Goal: Task Accomplishment & Management: Complete application form

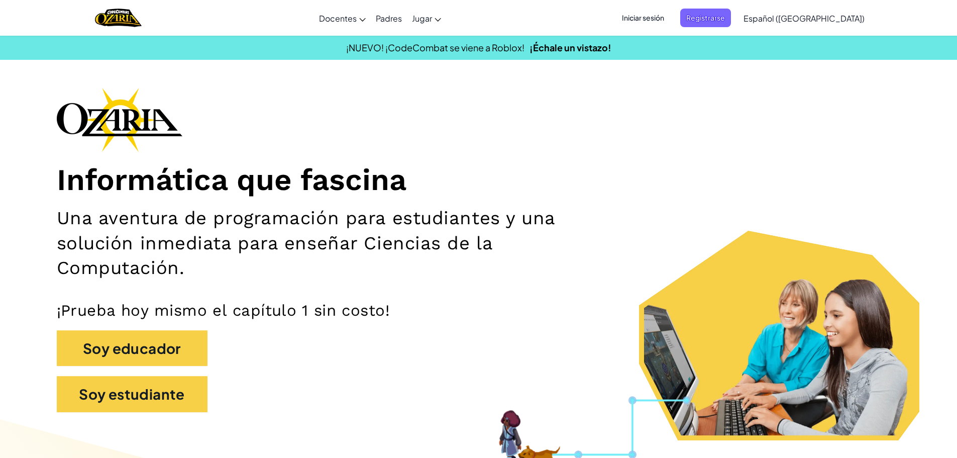
click at [649, 21] on span "Iniciar sesión" at bounding box center [643, 18] width 54 height 19
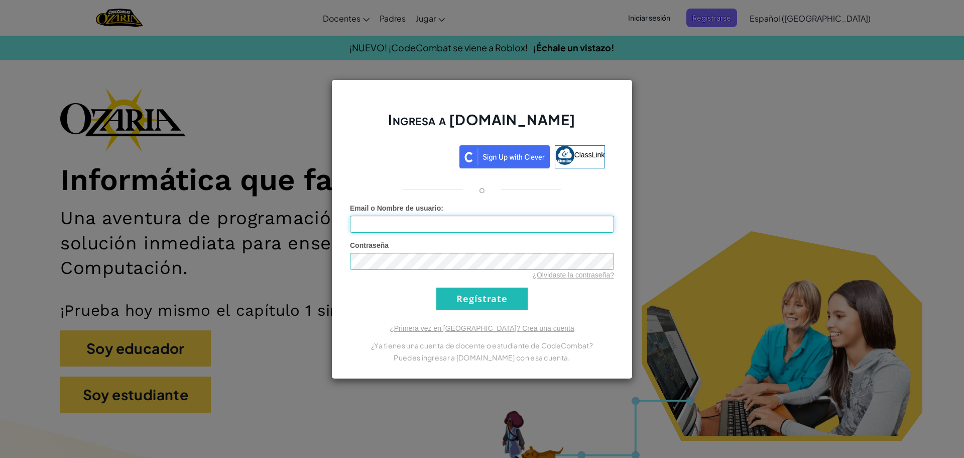
click at [457, 230] on input "Email o Nombre de usuario :" at bounding box center [482, 223] width 264 height 17
click at [426, 34] on div "Ingresa a [DOMAIN_NAME] ClassLink o Error desconocido. Email o Nombre de usuari…" at bounding box center [482, 229] width 964 height 458
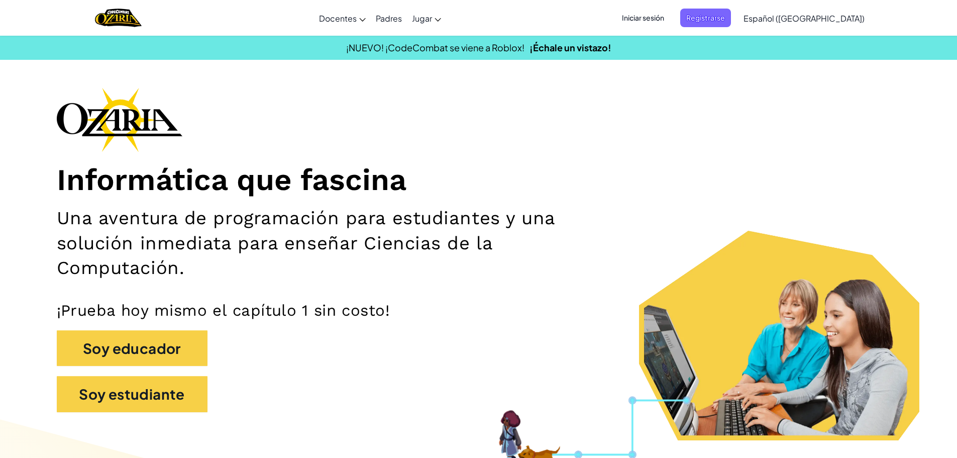
click at [670, 19] on span "Iniciar sesión" at bounding box center [643, 18] width 54 height 19
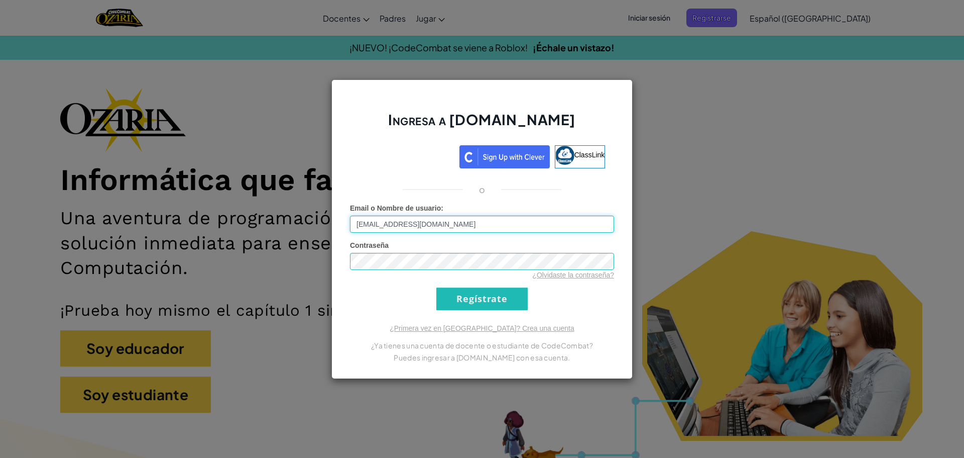
type input "[EMAIL_ADDRESS][DOMAIN_NAME]"
click at [468, 310] on div "Ingresa a [DOMAIN_NAME] ClassLink o Error desconocido. Email o Nombre de usuari…" at bounding box center [482, 228] width 301 height 299
click at [473, 298] on input "Regístrate" at bounding box center [481, 298] width 91 height 23
